Goal: Transaction & Acquisition: Download file/media

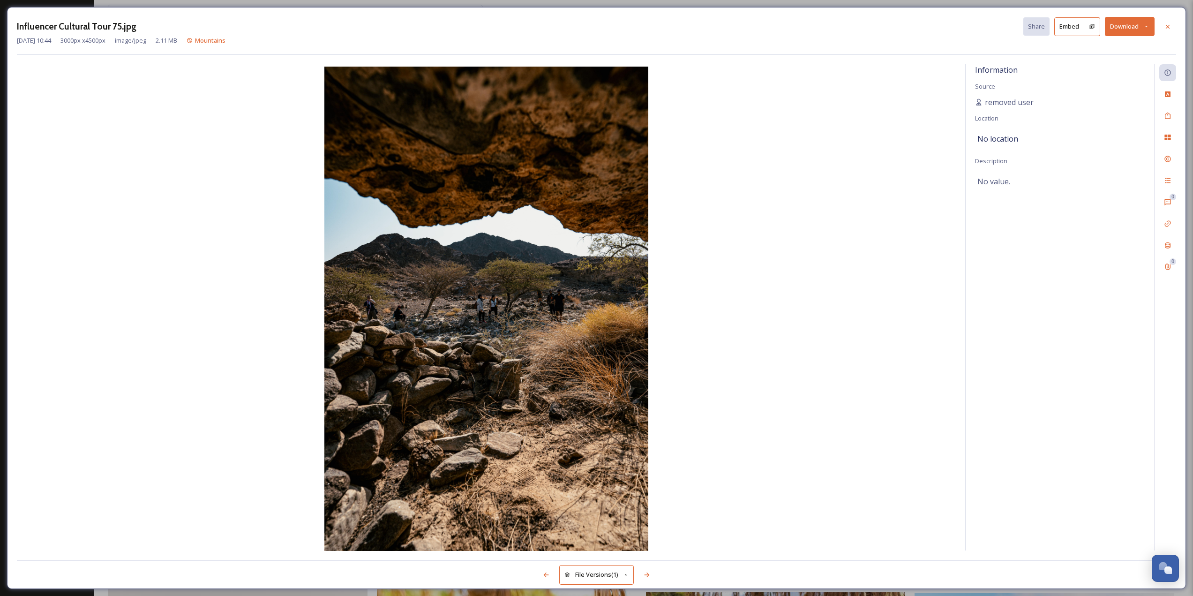
scroll to position [7386, 0]
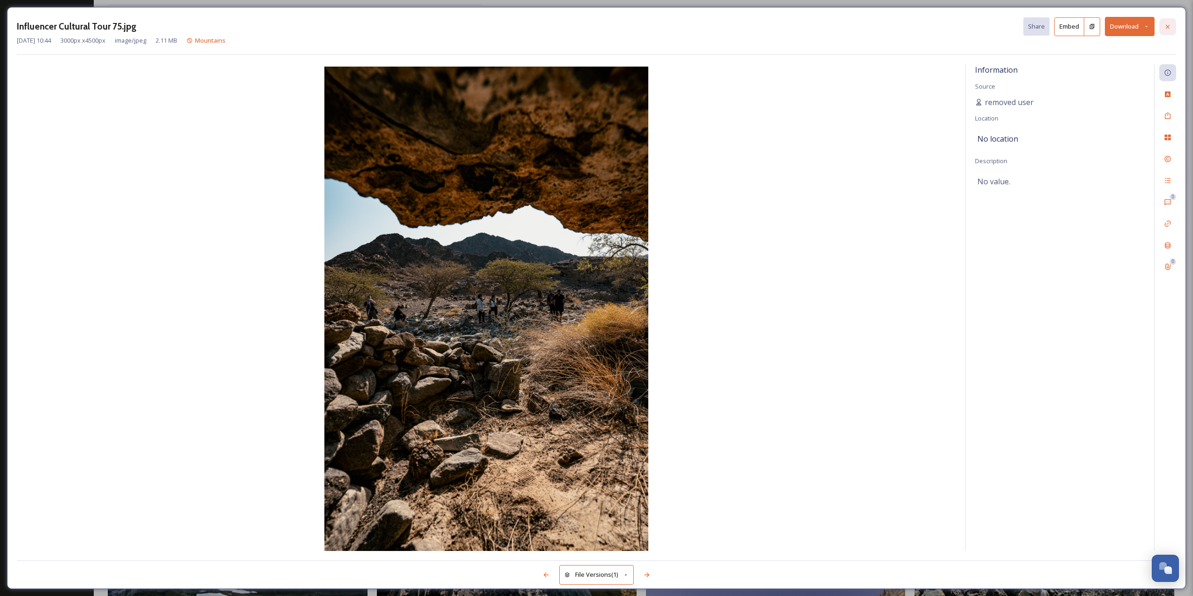
click at [1168, 25] on icon at bounding box center [1167, 26] width 7 height 7
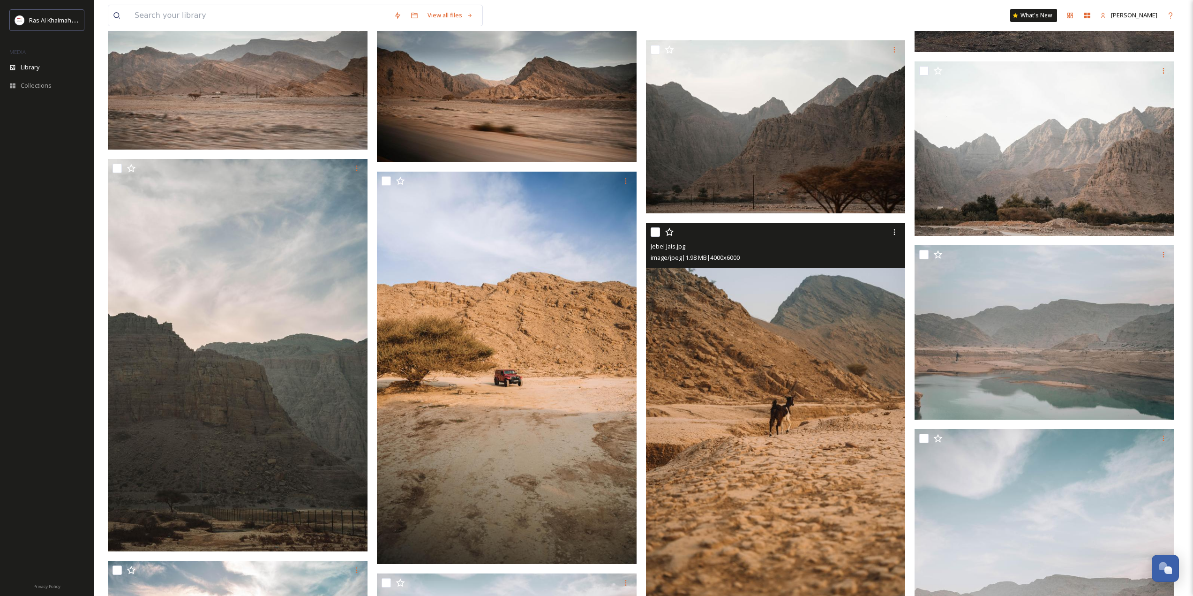
scroll to position [2278, 0]
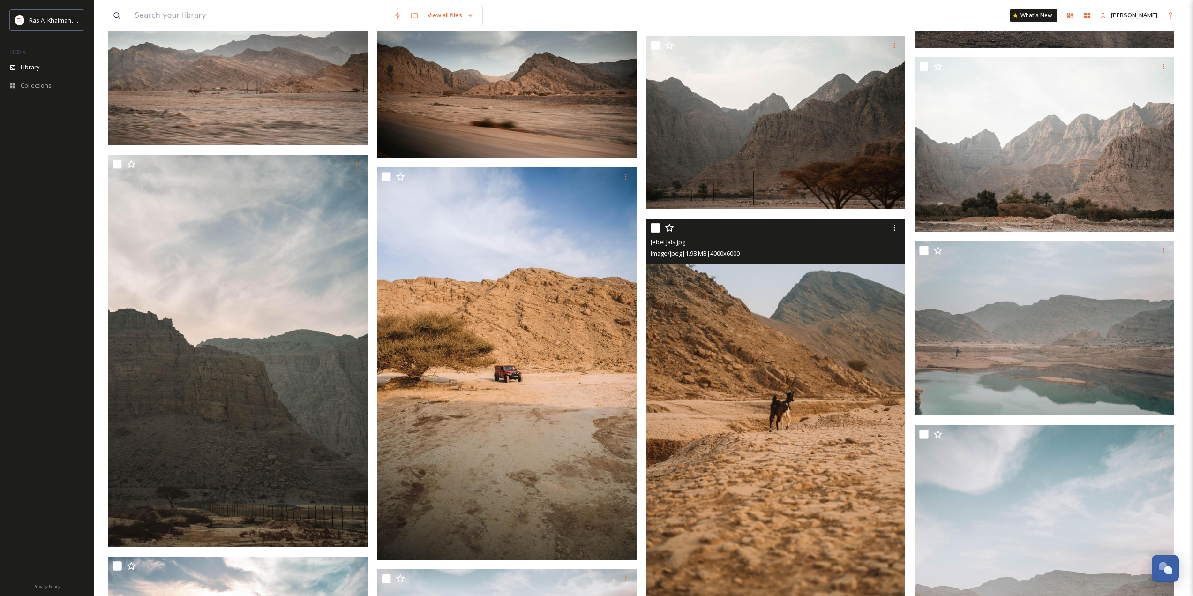
click at [786, 370] on img at bounding box center [776, 412] width 260 height 389
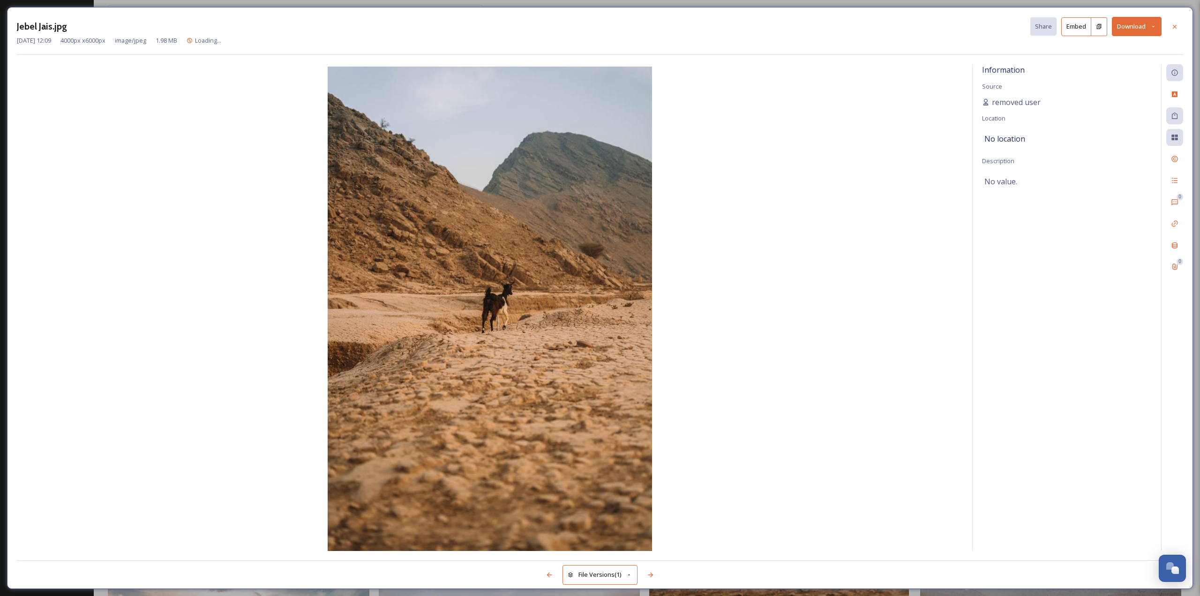
click at [1130, 29] on button "Download" at bounding box center [1137, 26] width 50 height 19
click at [1108, 52] on span "Download Original (4000 x 6000)" at bounding box center [1112, 48] width 89 height 9
click at [1176, 27] on icon at bounding box center [1174, 26] width 7 height 7
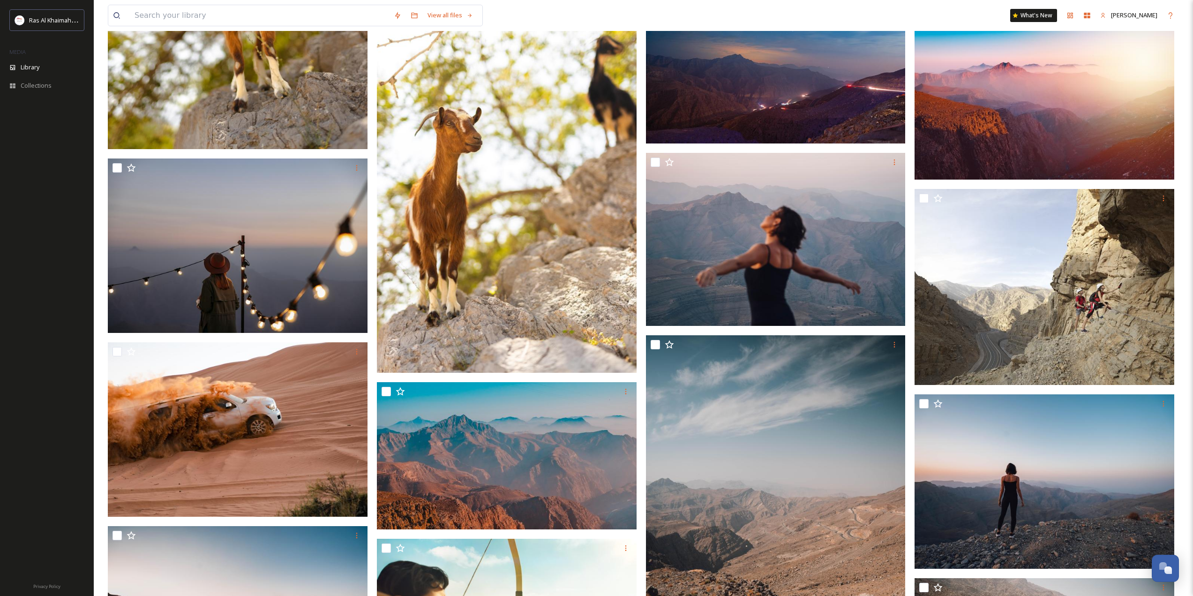
scroll to position [1359, 0]
